Goal: Obtain resource: Download file/media

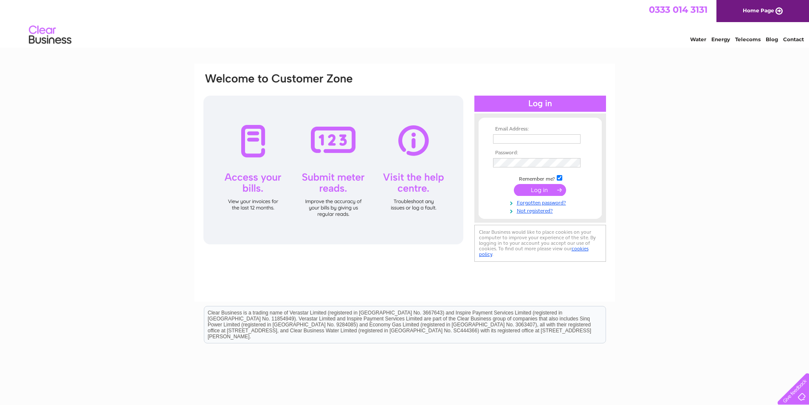
type input "iain@argyllfinancial.co.uk"
click at [529, 187] on input "submit" at bounding box center [540, 190] width 52 height 12
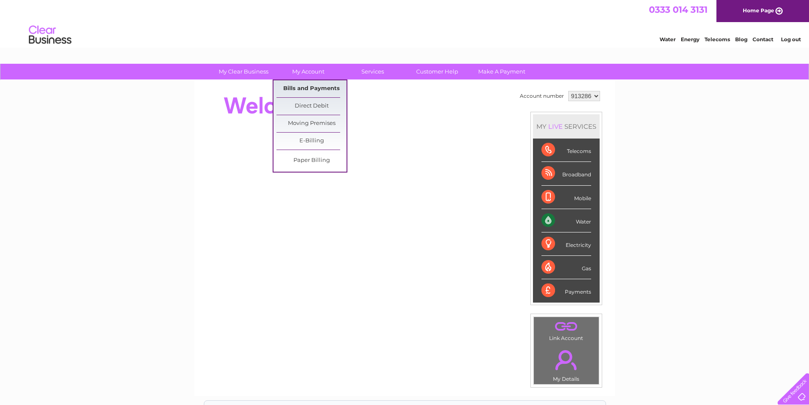
click at [303, 84] on link "Bills and Payments" at bounding box center [311, 88] width 70 height 17
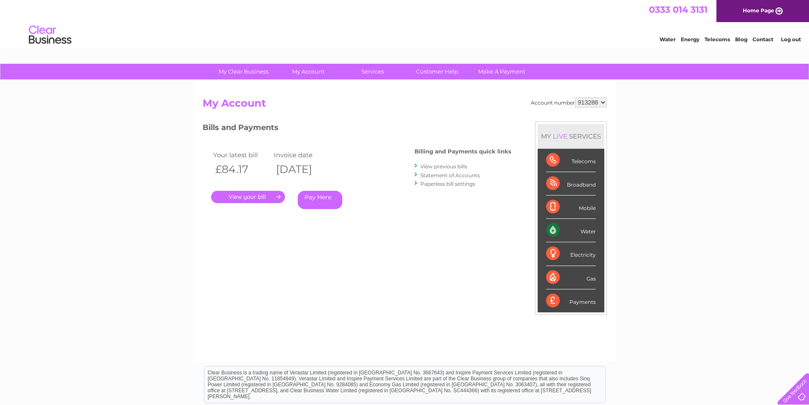
click at [252, 195] on link "." at bounding box center [248, 197] width 74 height 12
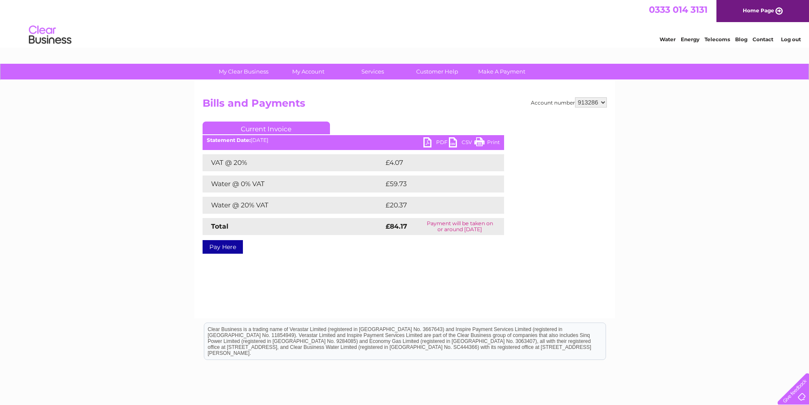
click at [427, 141] on link "PDF" at bounding box center [435, 143] width 25 height 12
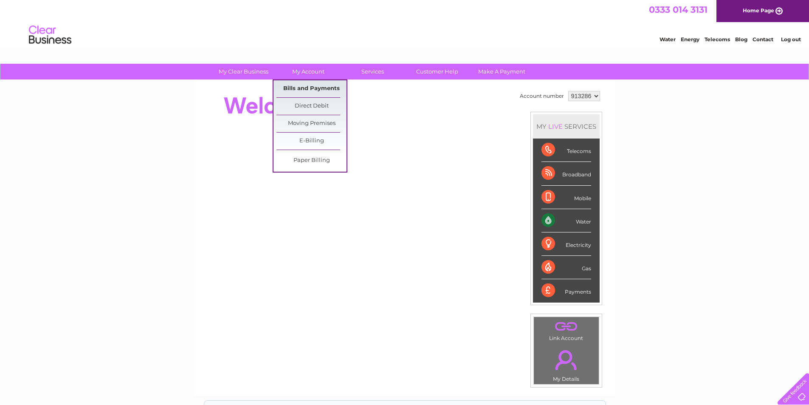
click at [300, 86] on link "Bills and Payments" at bounding box center [311, 88] width 70 height 17
click at [301, 85] on link "Bills and Payments" at bounding box center [311, 88] width 70 height 17
click at [291, 87] on link "Bills and Payments" at bounding box center [311, 88] width 70 height 17
click at [287, 83] on link "Bills and Payments" at bounding box center [311, 88] width 70 height 17
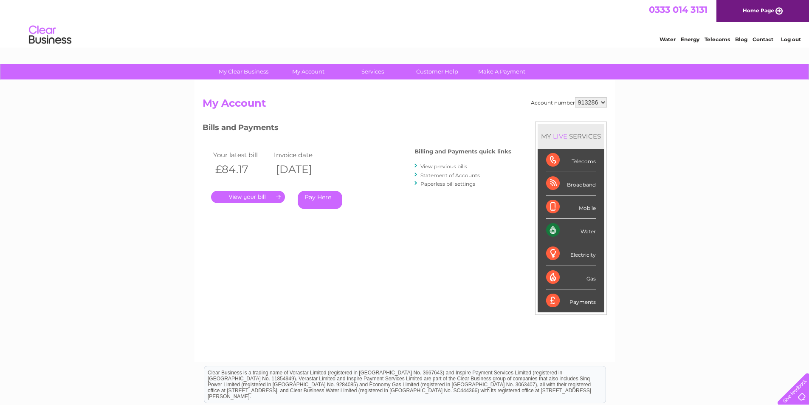
click at [245, 198] on link "." at bounding box center [248, 197] width 74 height 12
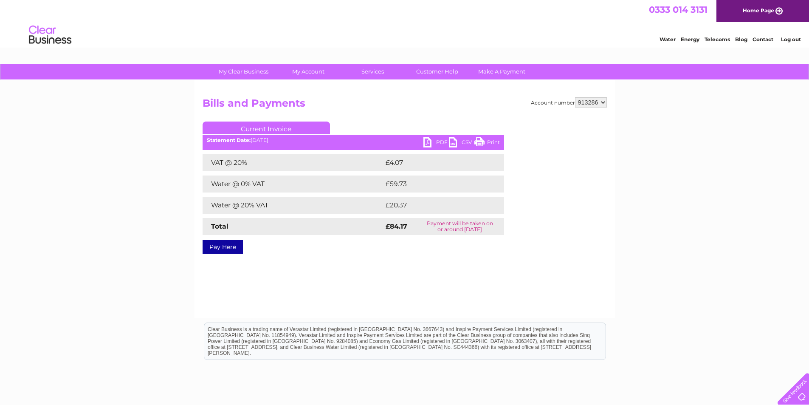
click at [424, 143] on link "PDF" at bounding box center [435, 143] width 25 height 12
